Goal: Task Accomplishment & Management: Manage account settings

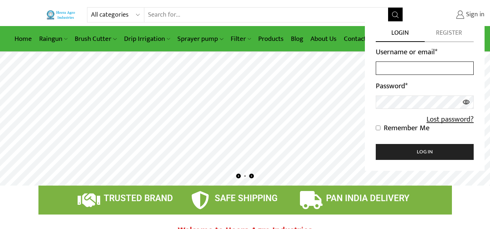
type input "[EMAIL_ADDRESS][DOMAIN_NAME]"
click at [464, 17] on span "Sign in" at bounding box center [474, 14] width 20 height 9
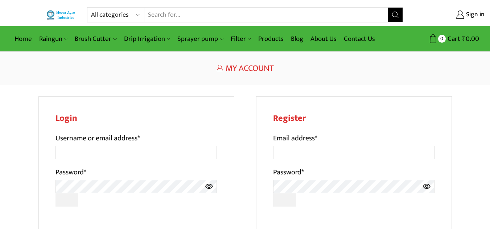
scroll to position [3, 0]
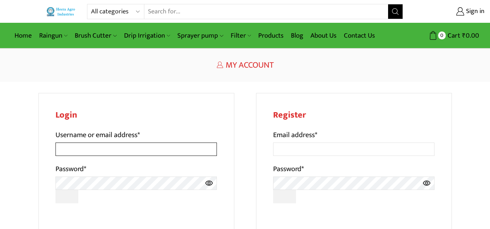
type input "[EMAIL_ADDRESS][DOMAIN_NAME]"
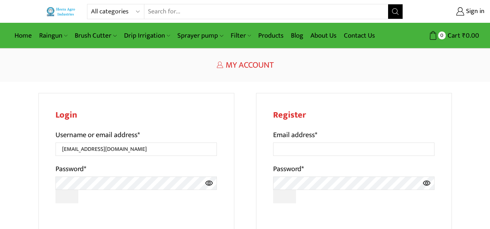
click at [133, 98] on div "Login Username or email address * advjugal90@gmail.com Password * 0cAFcWeA7KbiO…" at bounding box center [136, 191] width 196 height 196
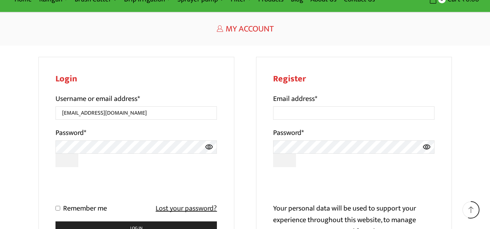
scroll to position [134, 0]
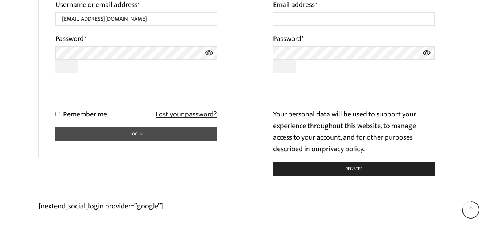
click at [177, 135] on button "Log in" at bounding box center [136, 135] width 162 height 14
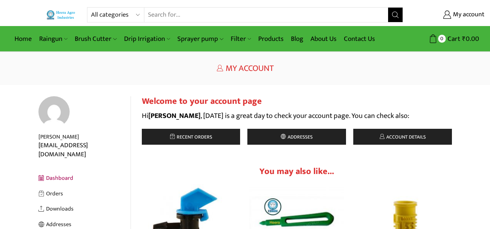
click at [177, 135] on span "Recent orders" at bounding box center [193, 137] width 37 height 8
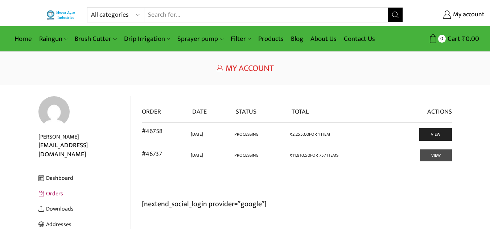
click at [428, 158] on link "View" at bounding box center [436, 156] width 32 height 12
click at [443, 140] on link "View" at bounding box center [436, 134] width 32 height 12
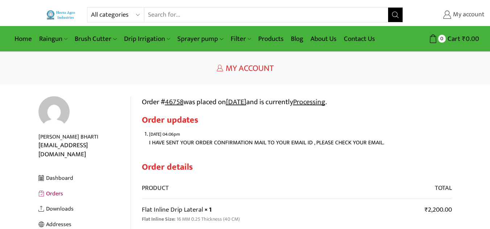
click at [483, 13] on span "My account" at bounding box center [467, 14] width 33 height 9
click at [458, 11] on span "My account" at bounding box center [467, 14] width 33 height 9
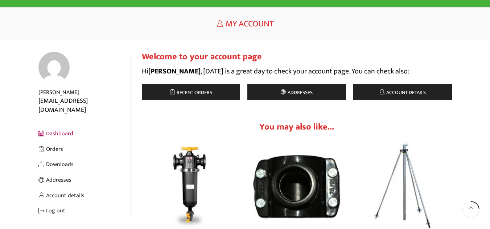
scroll to position [29, 0]
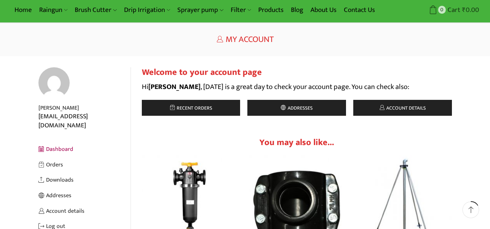
click at [456, 15] on span "Cart" at bounding box center [453, 10] width 15 height 10
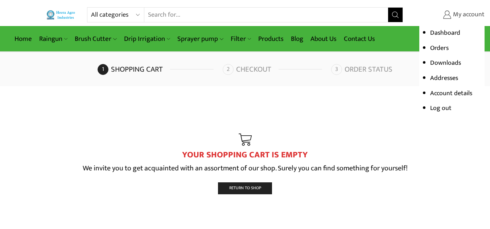
click at [459, 10] on span "My account" at bounding box center [467, 14] width 33 height 9
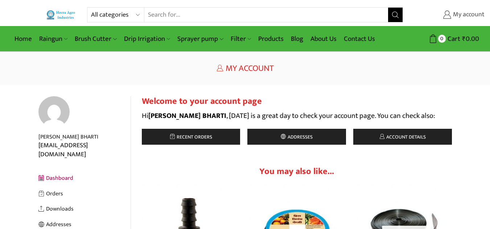
click at [475, 13] on span "My account" at bounding box center [467, 14] width 33 height 9
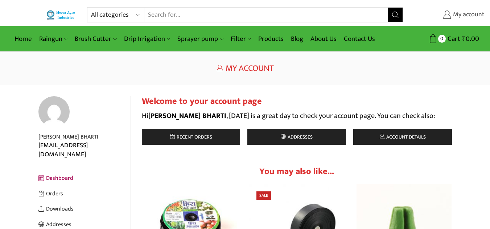
click at [470, 17] on span "My account" at bounding box center [467, 14] width 33 height 9
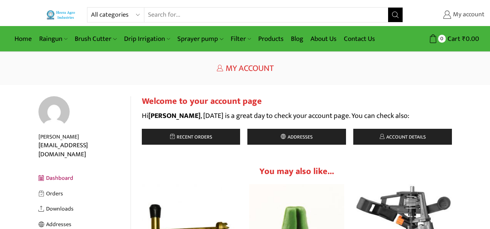
click at [472, 15] on span "My account" at bounding box center [467, 14] width 33 height 9
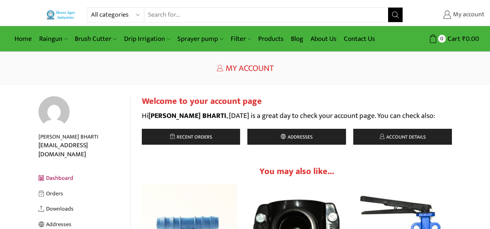
click at [479, 12] on span "My account" at bounding box center [467, 14] width 33 height 9
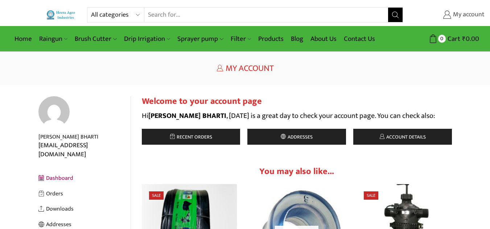
click at [479, 12] on span "My account" at bounding box center [467, 14] width 33 height 9
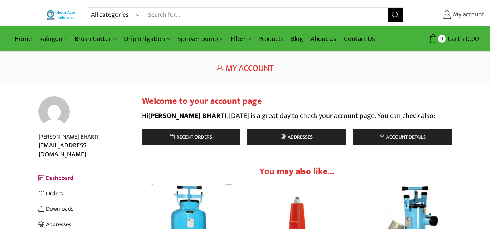
click at [461, 13] on span "My account" at bounding box center [467, 14] width 33 height 9
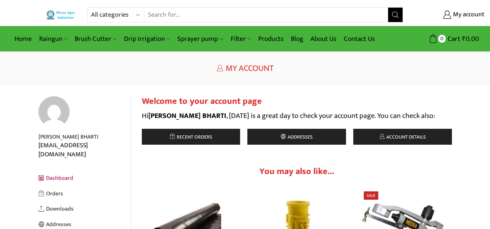
click at [107, 78] on div "Return to previous page Home My Account" at bounding box center [245, 68] width 490 height 33
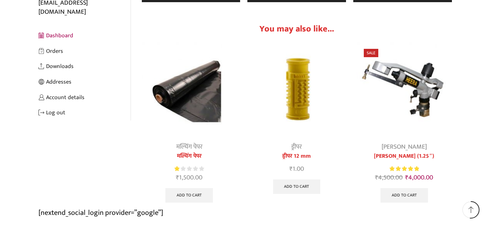
scroll to position [145, 0]
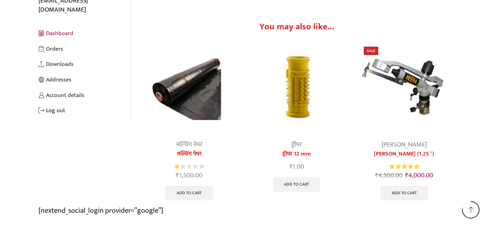
click at [55, 103] on link "Log out" at bounding box center [84, 111] width 92 height 16
